Goal: Task Accomplishment & Management: Complete application form

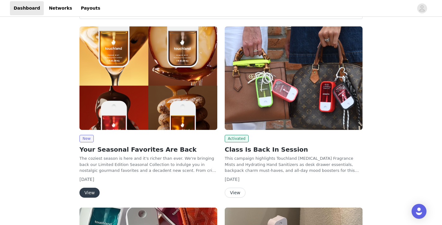
scroll to position [29, 0]
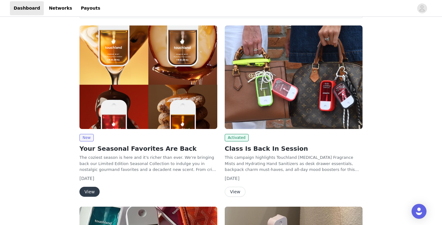
click at [86, 190] on button "View" at bounding box center [89, 191] width 20 height 10
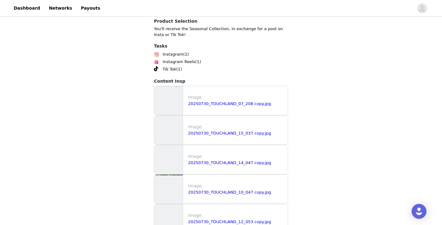
scroll to position [758, 0]
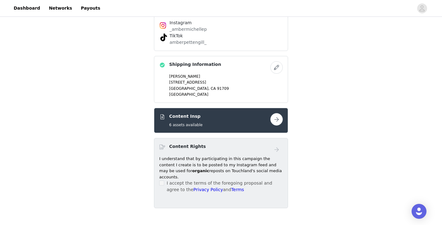
scroll to position [415, 0]
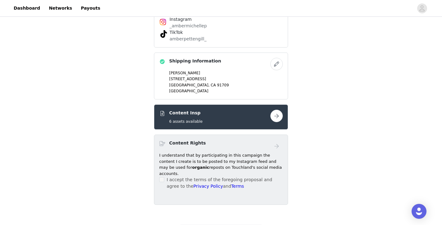
click at [274, 110] on button "button" at bounding box center [276, 116] width 12 height 12
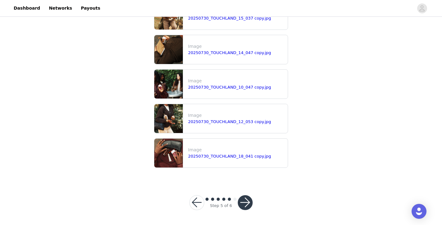
scroll to position [107, 0]
click at [246, 205] on button "button" at bounding box center [245, 202] width 15 height 15
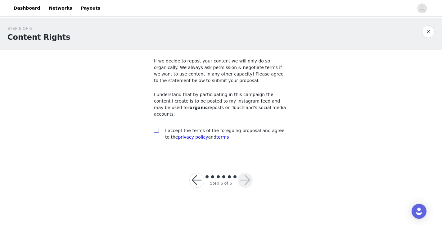
click at [154, 127] on input "checkbox" at bounding box center [156, 129] width 4 height 4
checkbox input "true"
click at [246, 172] on button "button" at bounding box center [245, 179] width 15 height 15
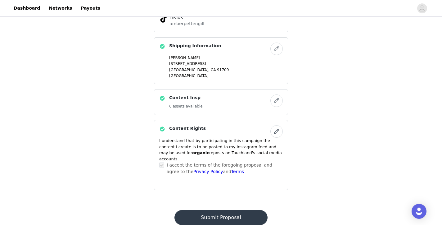
click at [190, 210] on button "Submit Proposal" at bounding box center [220, 217] width 93 height 15
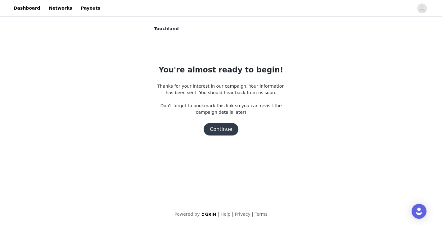
click at [222, 129] on button "Continue" at bounding box center [220, 129] width 35 height 12
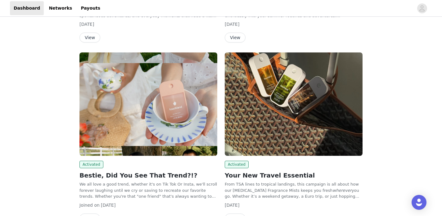
scroll to position [302, 0]
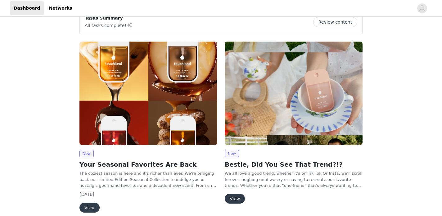
scroll to position [73, 0]
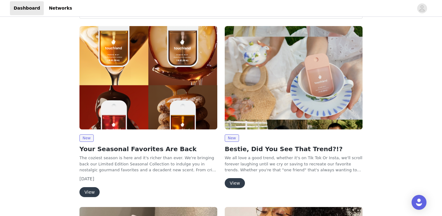
click at [92, 191] on button "View" at bounding box center [89, 192] width 20 height 10
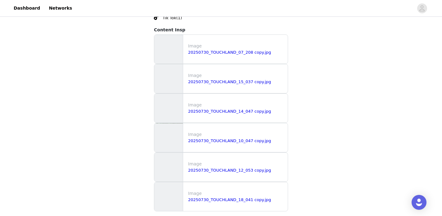
scroll to position [774, 0]
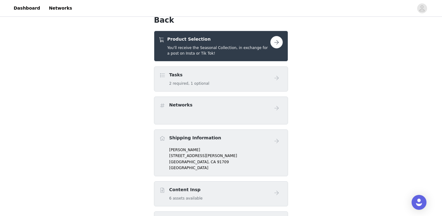
scroll to position [192, 0]
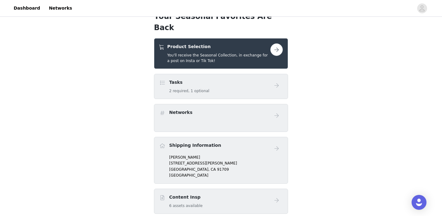
click at [273, 43] on button "button" at bounding box center [276, 49] width 12 height 12
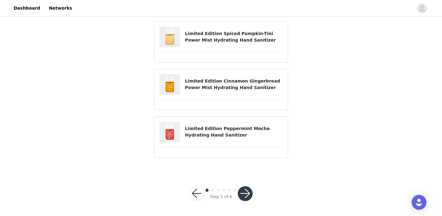
scroll to position [95, 0]
click at [248, 193] on button "button" at bounding box center [245, 193] width 15 height 15
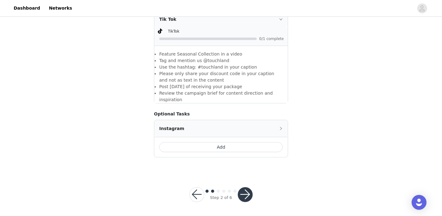
scroll to position [499, 0]
click at [243, 193] on button "button" at bounding box center [245, 194] width 15 height 15
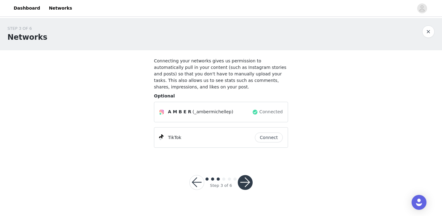
click at [246, 183] on button "button" at bounding box center [245, 182] width 15 height 15
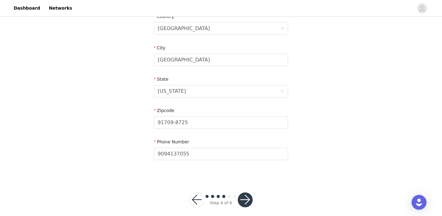
scroll to position [213, 0]
click at [246, 194] on button "button" at bounding box center [245, 200] width 15 height 15
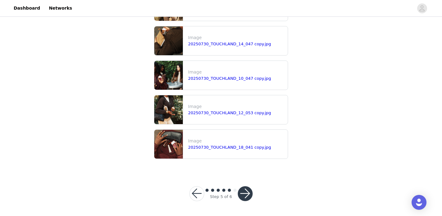
scroll to position [116, 0]
click at [248, 192] on button "button" at bounding box center [245, 193] width 15 height 15
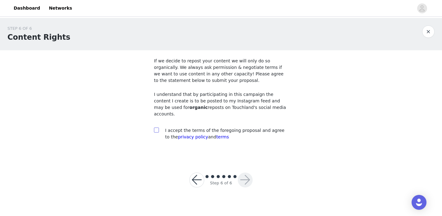
click at [157, 127] on input "checkbox" at bounding box center [156, 129] width 4 height 4
checkbox input "true"
click at [251, 172] on button "button" at bounding box center [245, 179] width 15 height 15
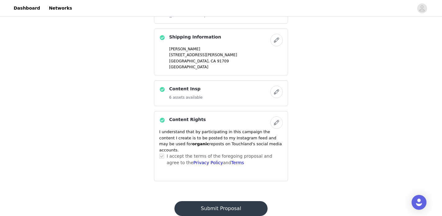
click at [205, 201] on button "Submit Proposal" at bounding box center [220, 208] width 93 height 15
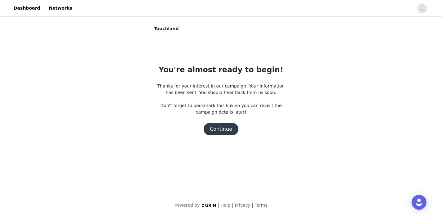
click at [226, 128] on button "Continue" at bounding box center [220, 129] width 35 height 12
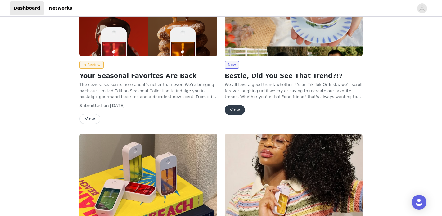
scroll to position [145, 0]
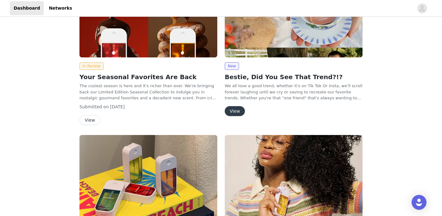
click at [234, 112] on button "View" at bounding box center [235, 111] width 20 height 10
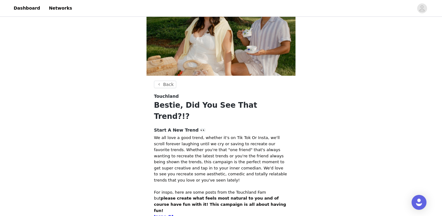
scroll to position [207, 0]
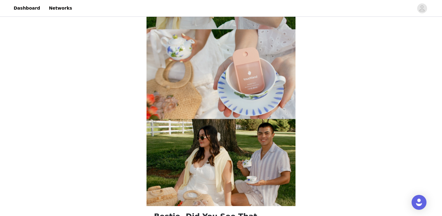
scroll to position [79, 0]
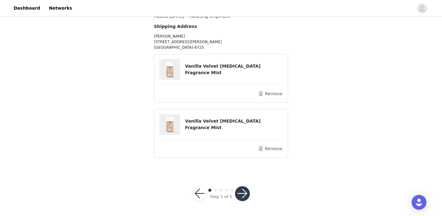
scroll to position [56, 0]
click at [273, 94] on button "Remove" at bounding box center [270, 93] width 25 height 7
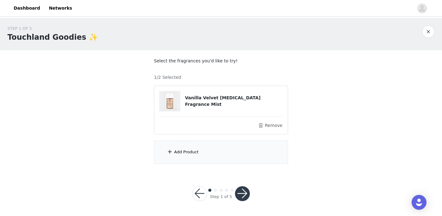
scroll to position [0, 0]
click at [268, 127] on button "Remove" at bounding box center [270, 125] width 25 height 7
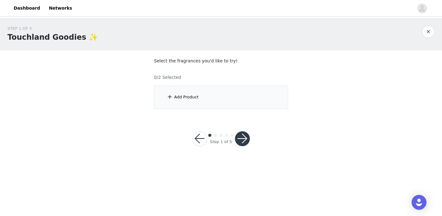
click at [216, 100] on div "Add Product" at bounding box center [221, 97] width 134 height 23
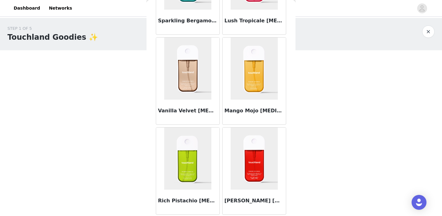
click at [246, 77] on img at bounding box center [253, 69] width 47 height 62
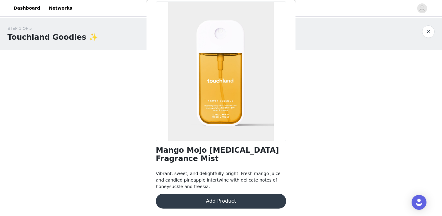
click at [243, 194] on button "Add Product" at bounding box center [221, 201] width 130 height 15
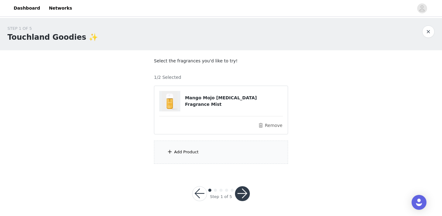
click at [217, 158] on div "Add Product" at bounding box center [221, 152] width 134 height 23
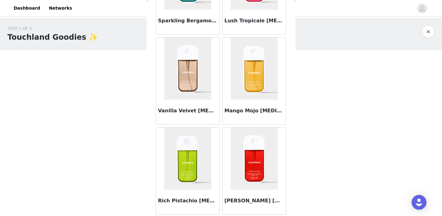
click at [248, 155] on img at bounding box center [253, 158] width 47 height 62
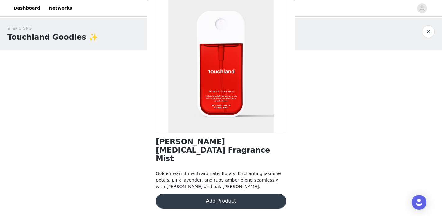
scroll to position [29, 0]
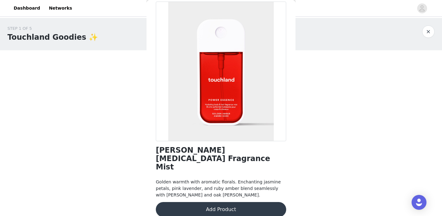
click at [226, 202] on button "Add Product" at bounding box center [221, 209] width 130 height 15
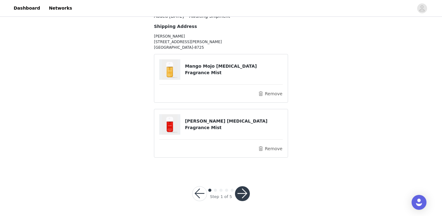
scroll to position [56, 0]
click at [241, 196] on button "button" at bounding box center [242, 193] width 15 height 15
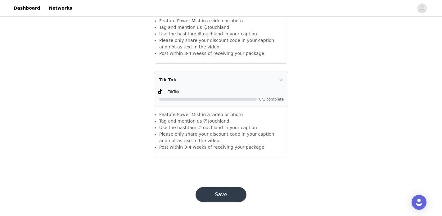
scroll to position [310, 0]
click at [224, 195] on button "Save" at bounding box center [220, 194] width 51 height 15
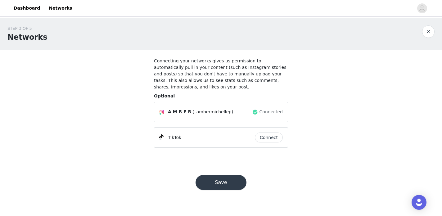
click at [216, 184] on button "Save" at bounding box center [220, 182] width 51 height 15
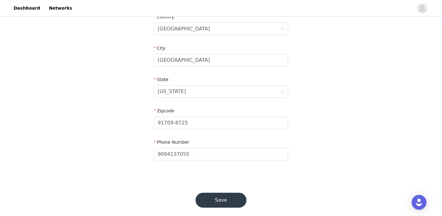
scroll to position [213, 0]
click at [214, 193] on button "Save" at bounding box center [220, 200] width 51 height 15
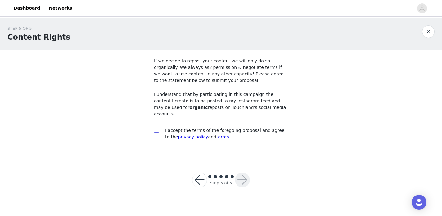
click at [157, 127] on input "checkbox" at bounding box center [156, 129] width 4 height 4
checkbox input "true"
click at [247, 174] on button "button" at bounding box center [242, 179] width 15 height 15
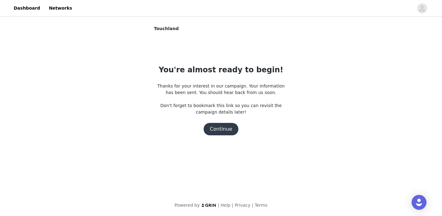
click at [222, 128] on button "Continue" at bounding box center [220, 129] width 35 height 12
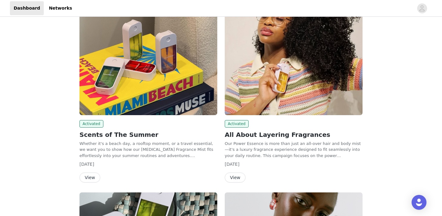
scroll to position [269, 0]
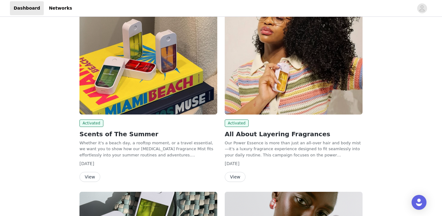
click at [84, 177] on button "View" at bounding box center [89, 177] width 21 height 10
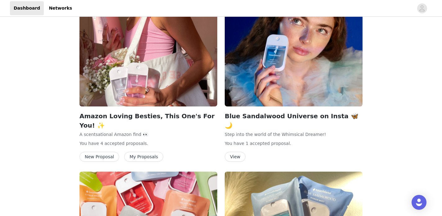
scroll to position [642, 0]
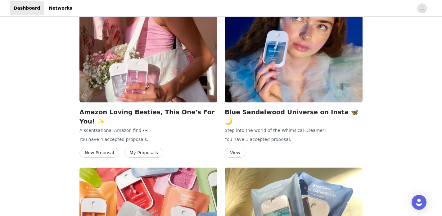
click at [104, 148] on button "New Proposal" at bounding box center [99, 153] width 40 height 10
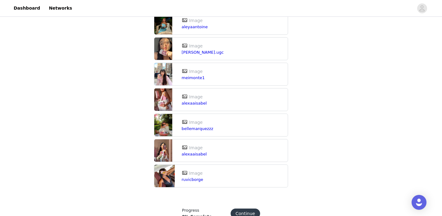
scroll to position [445, 0]
click at [249, 209] on button "Continue" at bounding box center [244, 214] width 29 height 10
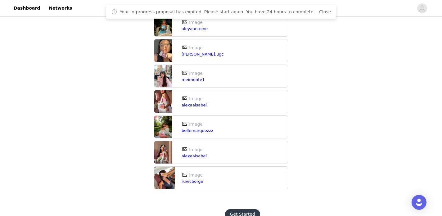
scroll to position [444, 0]
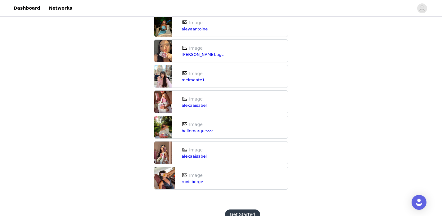
click at [248, 209] on button "Get Started" at bounding box center [242, 214] width 35 height 10
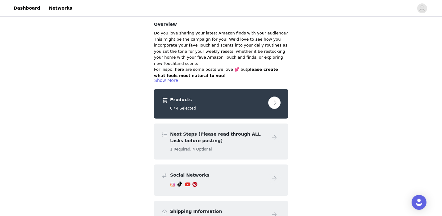
scroll to position [71, 0]
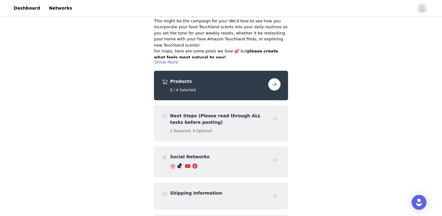
click at [274, 83] on button "button" at bounding box center [274, 84] width 12 height 12
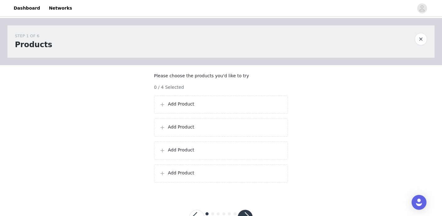
click at [179, 114] on div "Add Product" at bounding box center [221, 105] width 134 height 18
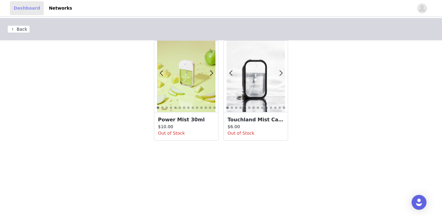
click at [25, 10] on link "Dashboard" at bounding box center [27, 8] width 34 height 14
